Goal: Find specific page/section: Find specific page/section

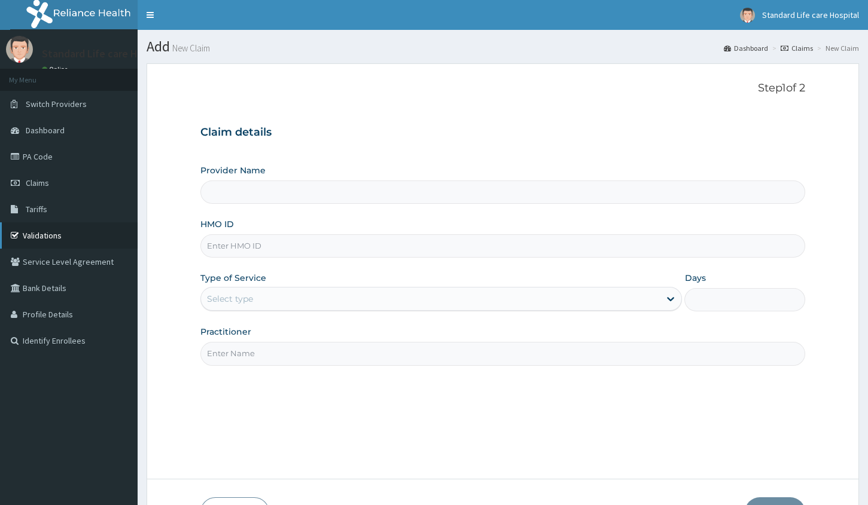
click at [32, 238] on link "Validations" at bounding box center [69, 235] width 138 height 26
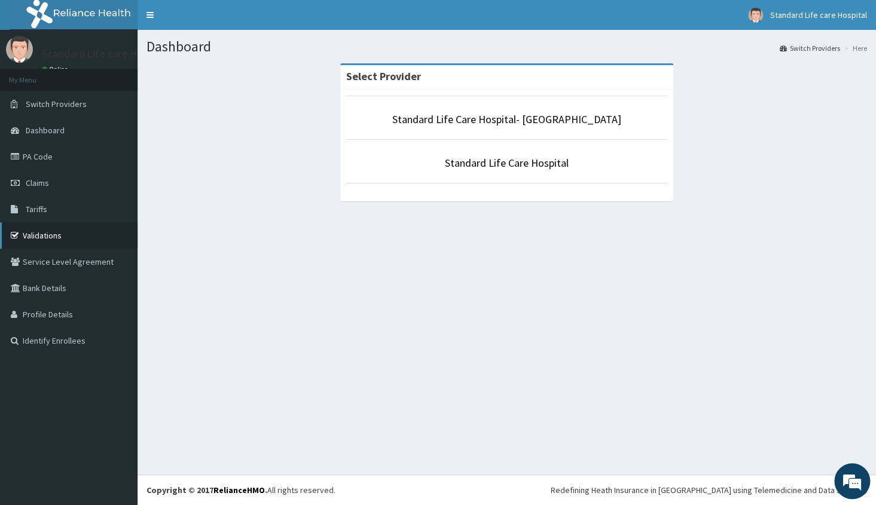
click at [63, 236] on link "Validations" at bounding box center [69, 235] width 138 height 26
